Goal: Navigation & Orientation: Find specific page/section

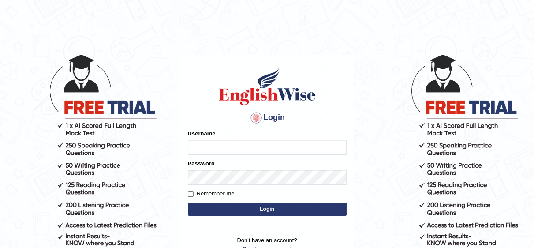
type input "Irum2025"
click at [287, 206] on button "Login" at bounding box center [267, 208] width 159 height 13
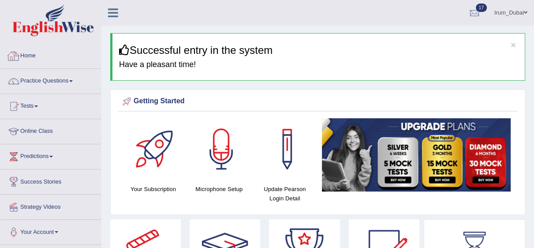
click at [54, 63] on link "Home" at bounding box center [50, 55] width 100 height 22
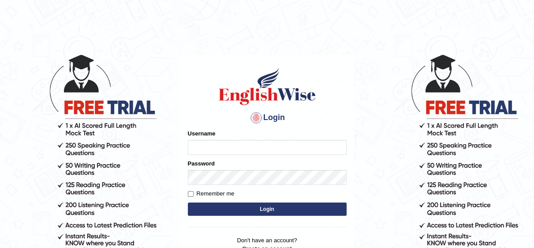
type input "Irum2025"
click at [308, 204] on button "Login" at bounding box center [267, 208] width 159 height 13
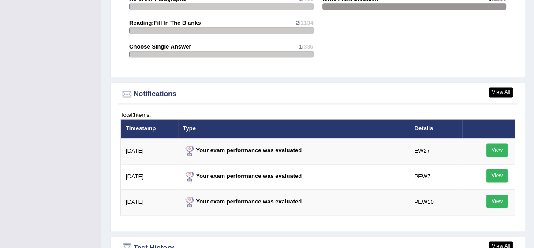
scroll to position [1066, 0]
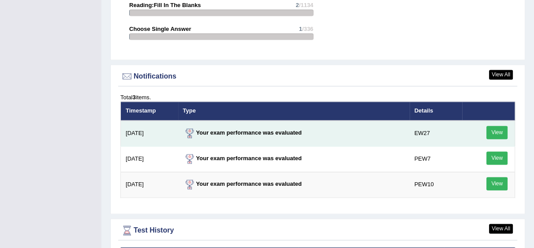
click at [500, 134] on link "View" at bounding box center [496, 132] width 21 height 13
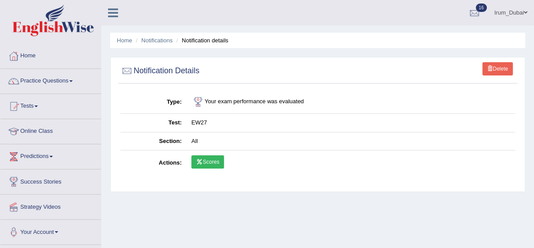
click at [197, 161] on icon at bounding box center [199, 161] width 7 height 5
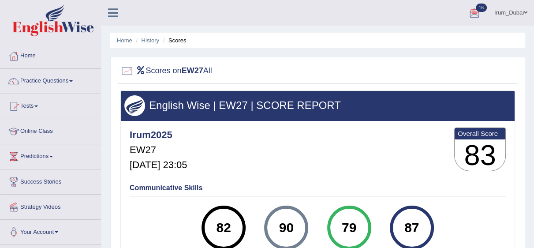
click at [143, 40] on link "History" at bounding box center [150, 40] width 18 height 7
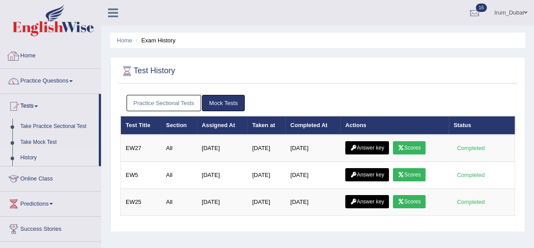
click at [15, 58] on div at bounding box center [13, 55] width 13 height 13
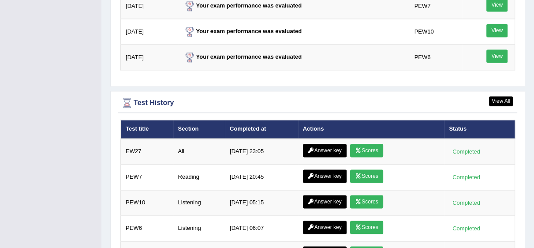
scroll to position [1141, 0]
